Goal: Task Accomplishment & Management: Manage account settings

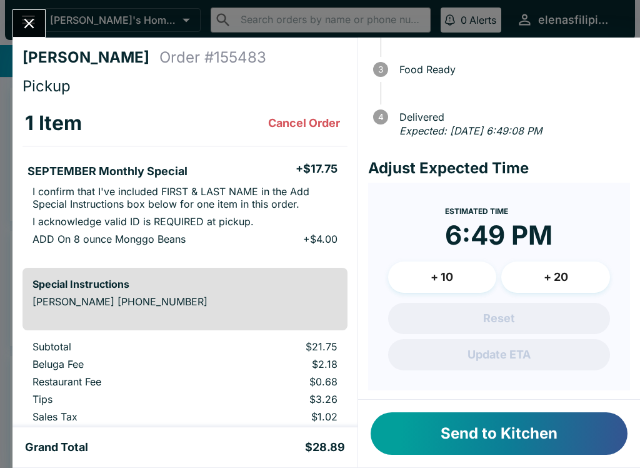
scroll to position [108, 0]
click at [453, 442] on button "Send to Kitchen" at bounding box center [499, 433] width 257 height 43
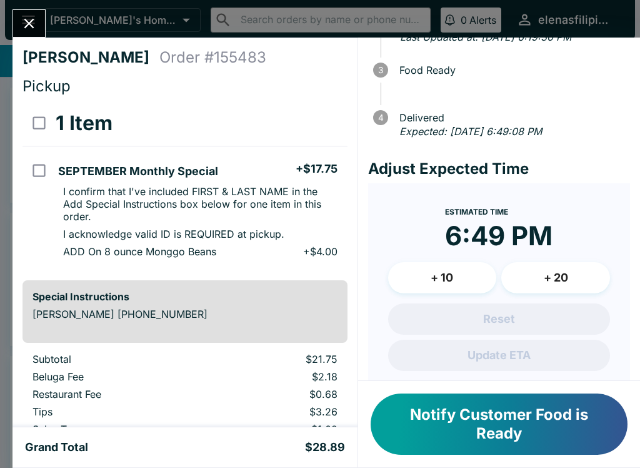
click at [547, 422] on button "Notify Customer Food is Ready" at bounding box center [499, 423] width 257 height 61
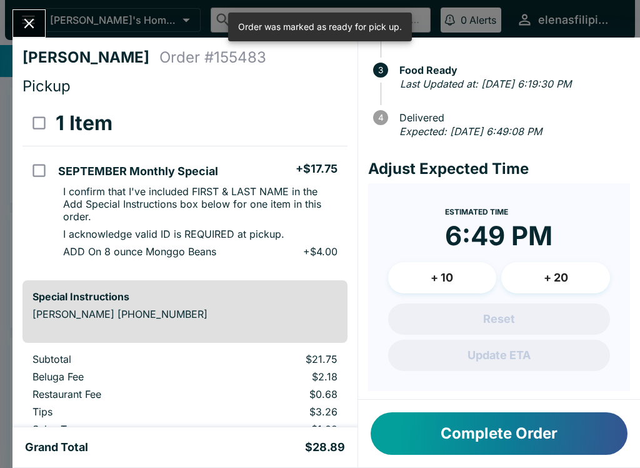
click at [22, 28] on icon "Close" at bounding box center [29, 23] width 17 height 17
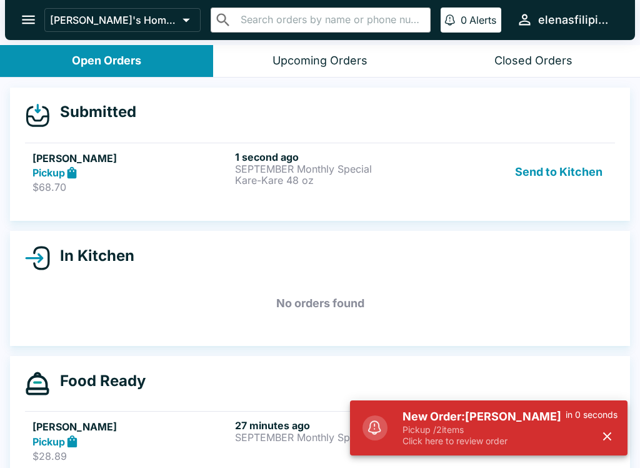
click at [278, 191] on div "1 second ago SEPTEMBER Monthly Special Kare-Kare 48 oz" at bounding box center [334, 172] width 198 height 43
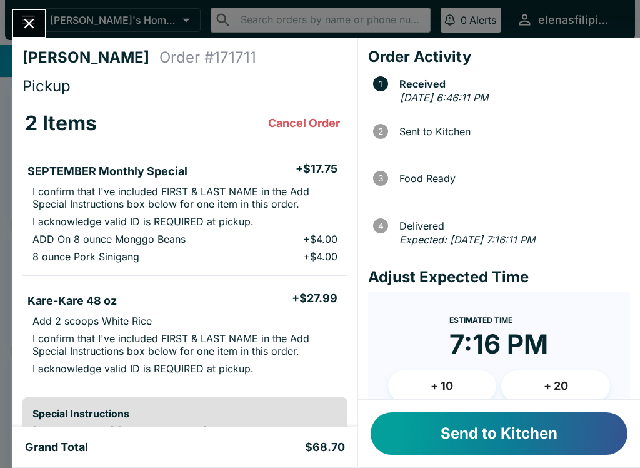
click at [484, 440] on button "Send to Kitchen" at bounding box center [499, 433] width 257 height 43
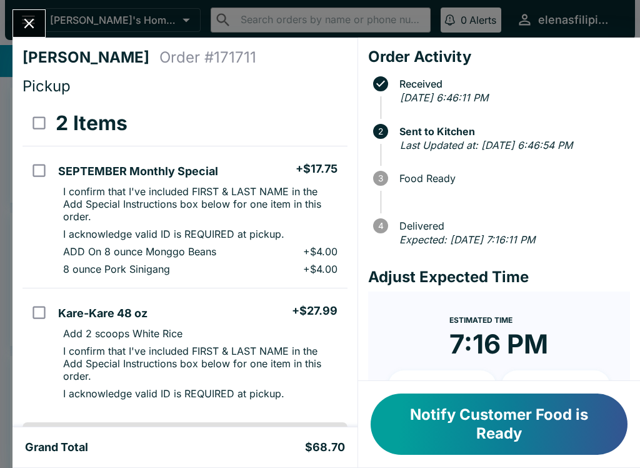
click at [446, 429] on button "Notify Customer Food is Ready" at bounding box center [499, 423] width 257 height 61
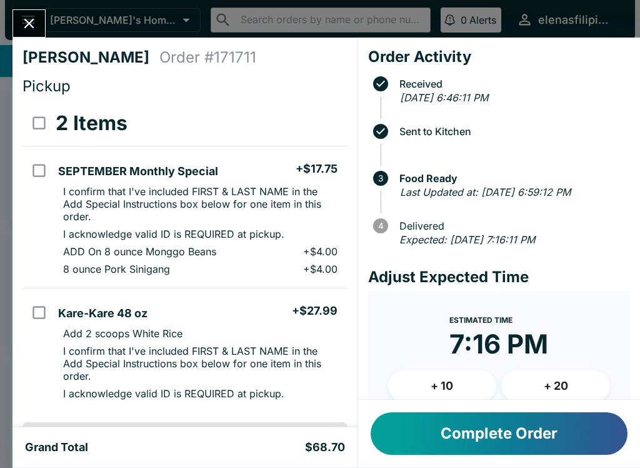
click at [448, 441] on button "Complete Order" at bounding box center [499, 433] width 257 height 43
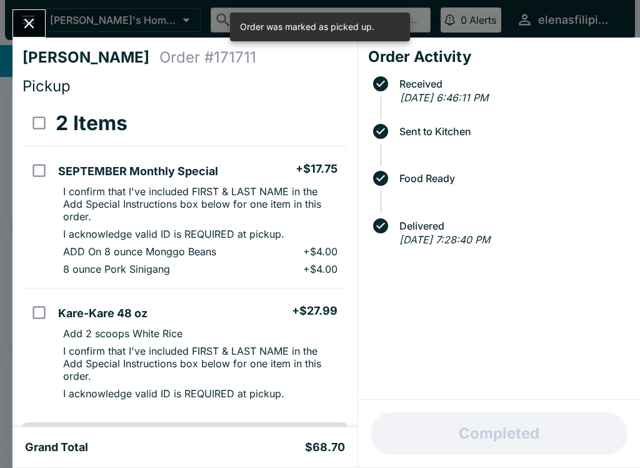
click at [21, 1] on div "[PERSON_NAME] Order # 171711 Pickup 2 Items SEPTEMBER Monthly Special + $17.75 …" at bounding box center [320, 234] width 640 height 468
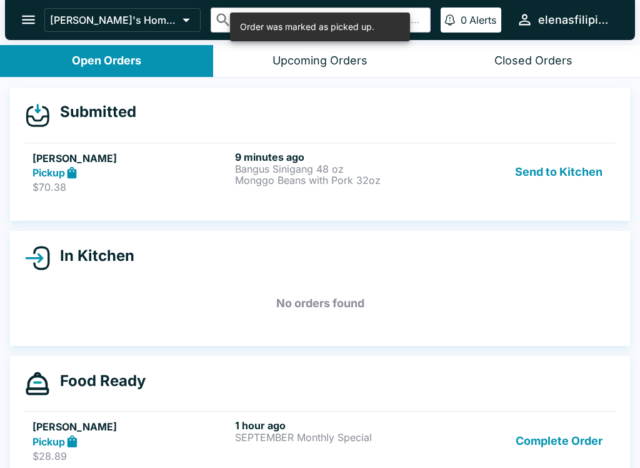
click at [198, 168] on div "Pickup" at bounding box center [132, 173] width 198 height 14
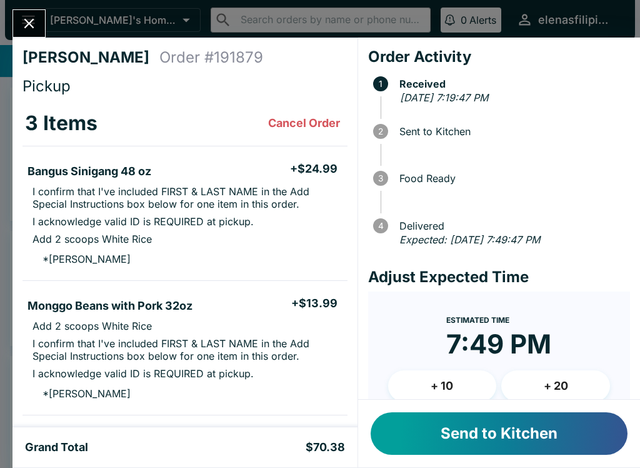
click at [26, 14] on button "Close" at bounding box center [29, 23] width 32 height 27
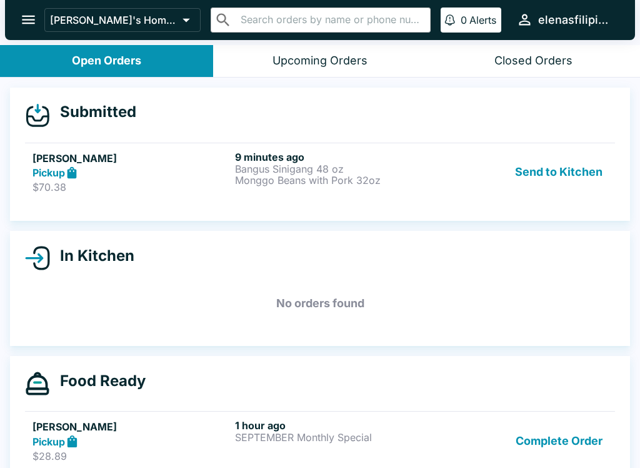
click at [568, 164] on button "Send to Kitchen" at bounding box center [559, 172] width 98 height 43
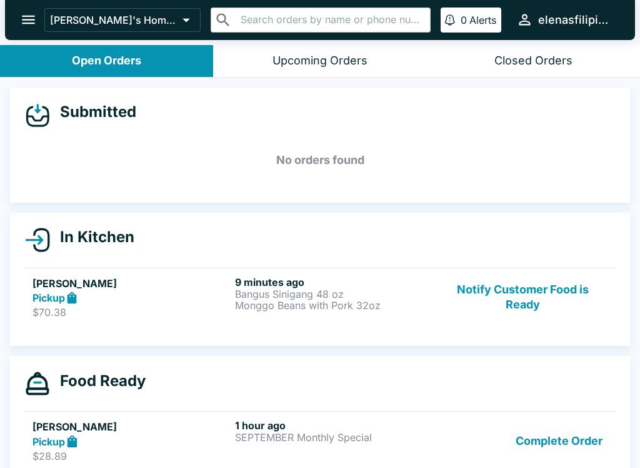
click at [545, 459] on button "Complete Order" at bounding box center [559, 440] width 97 height 43
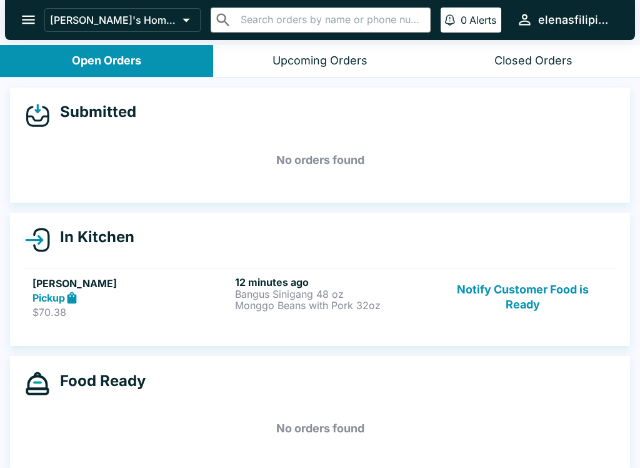
click at [212, 308] on p "$70.38" at bounding box center [132, 312] width 198 height 13
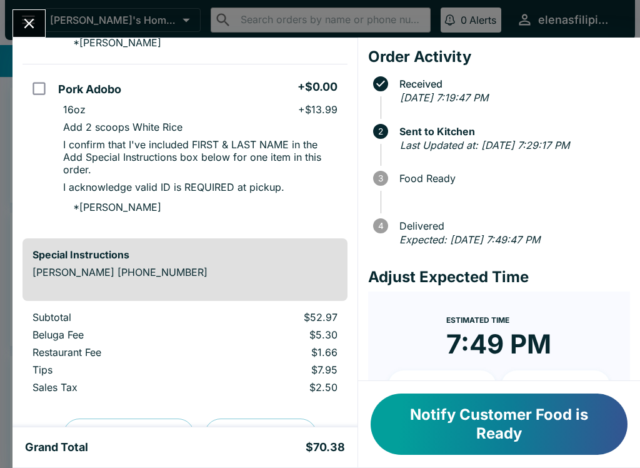
scroll to position [377, 0]
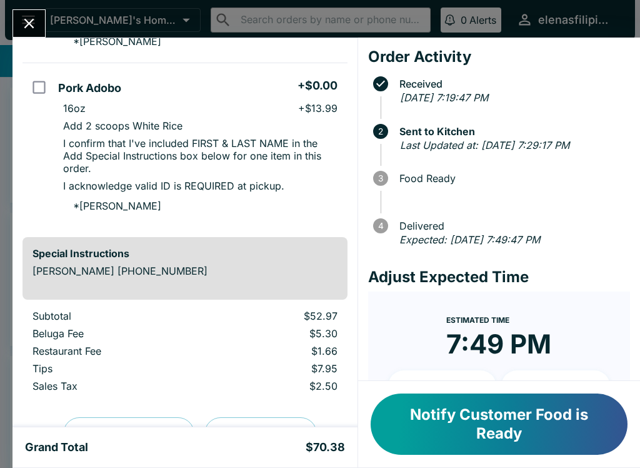
click at [475, 439] on button "Notify Customer Food is Ready" at bounding box center [499, 423] width 257 height 61
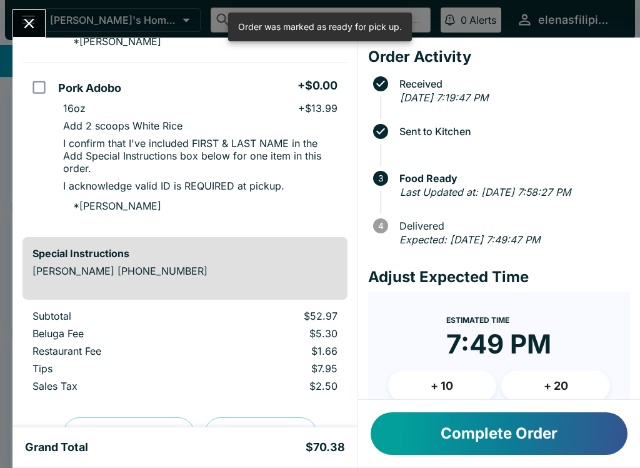
click at [507, 439] on button "Complete Order" at bounding box center [499, 433] width 257 height 43
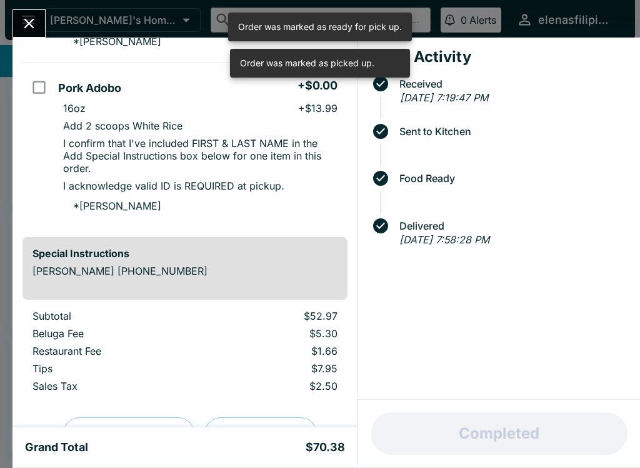
click at [21, 22] on icon "Close" at bounding box center [29, 23] width 17 height 17
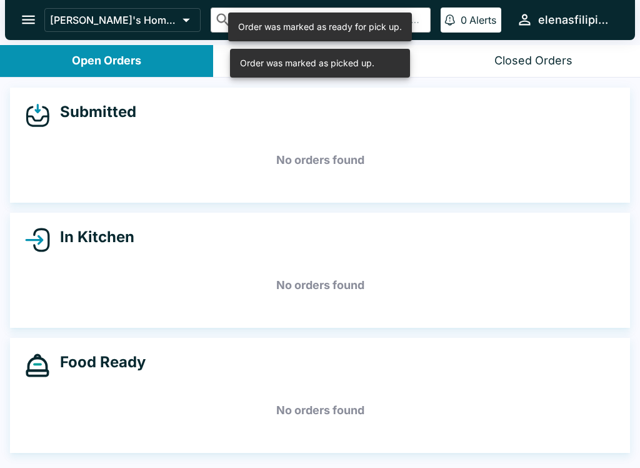
scroll to position [2, 0]
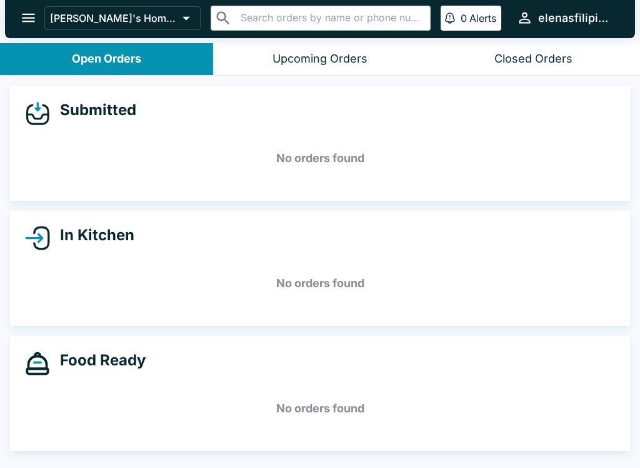
click at [33, 22] on icon "open drawer" at bounding box center [28, 18] width 13 height 9
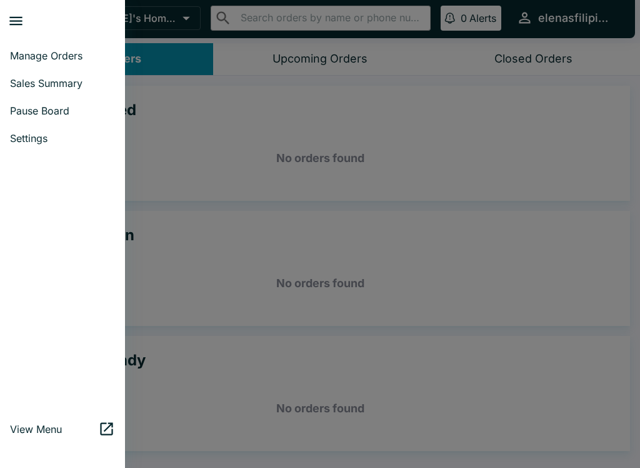
click at [48, 84] on span "Sales Summary" at bounding box center [62, 83] width 105 height 13
select select "03:00"
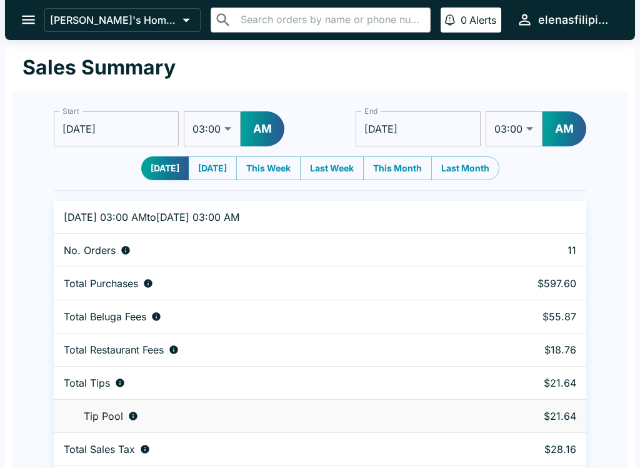
click at [29, 22] on icon "open drawer" at bounding box center [28, 19] width 17 height 17
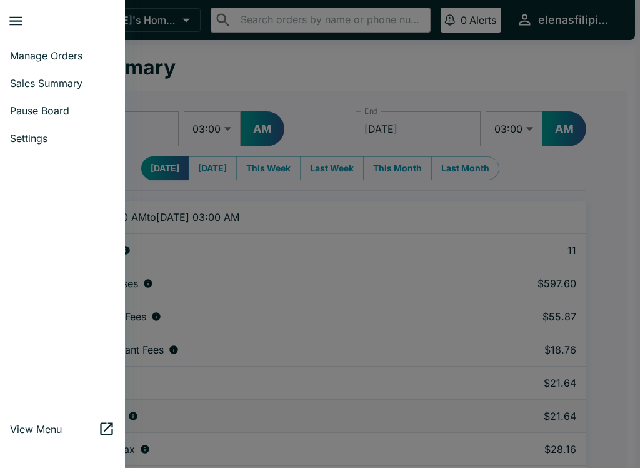
click at [33, 64] on link "Manage Orders" at bounding box center [62, 56] width 125 height 28
